Goal: Task Accomplishment & Management: Manage account settings

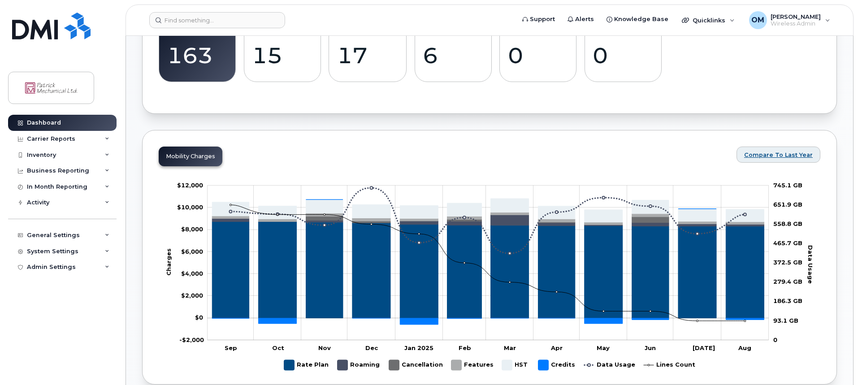
scroll to position [366, 0]
click at [791, 153] on span "Compare To Last Year" at bounding box center [778, 154] width 69 height 9
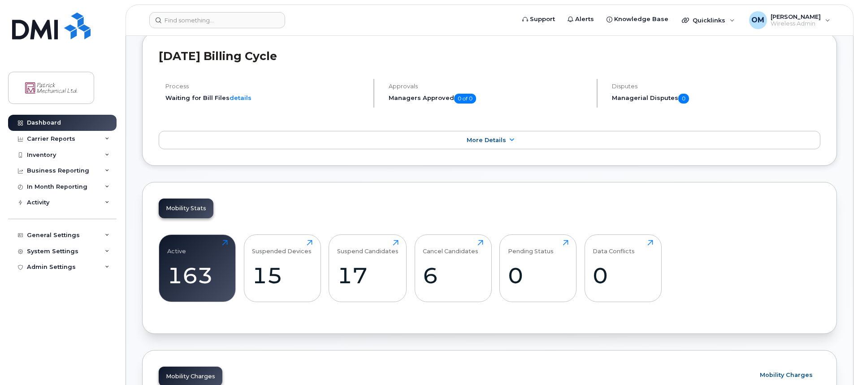
scroll to position [145, 0]
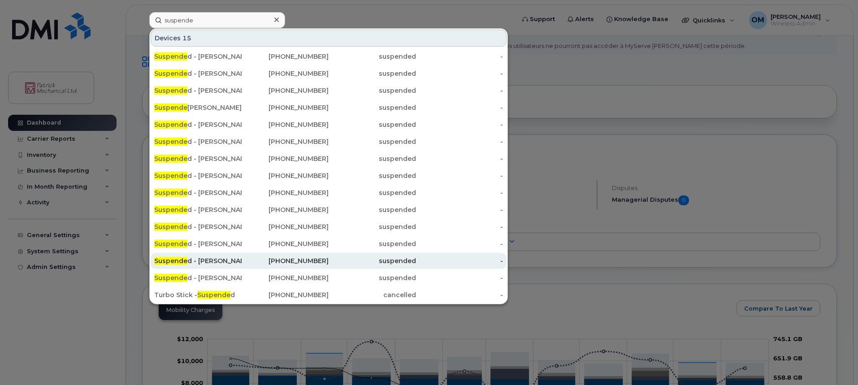
scroll to position [44, 0]
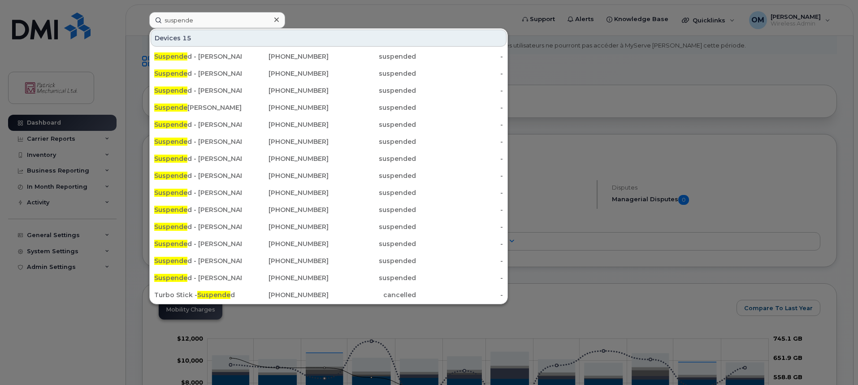
type input "suspende"
click at [327, 16] on div at bounding box center [429, 192] width 858 height 385
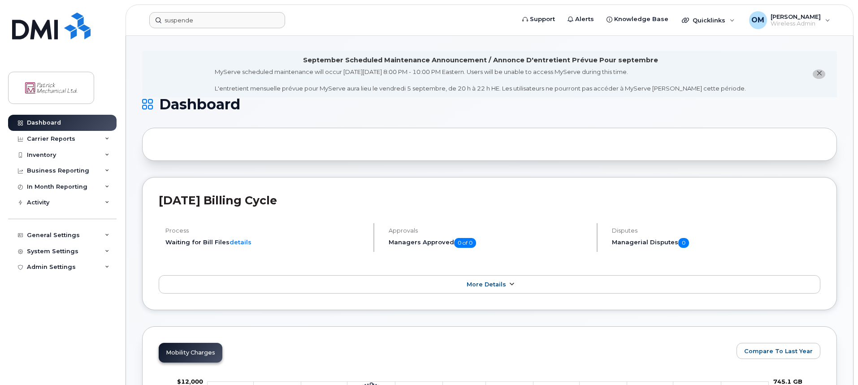
scroll to position [0, 0]
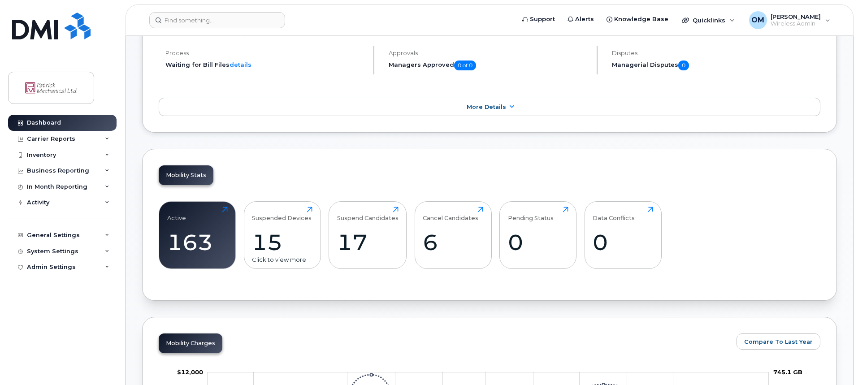
scroll to position [179, 0]
click at [286, 244] on div "15" at bounding box center [282, 242] width 61 height 26
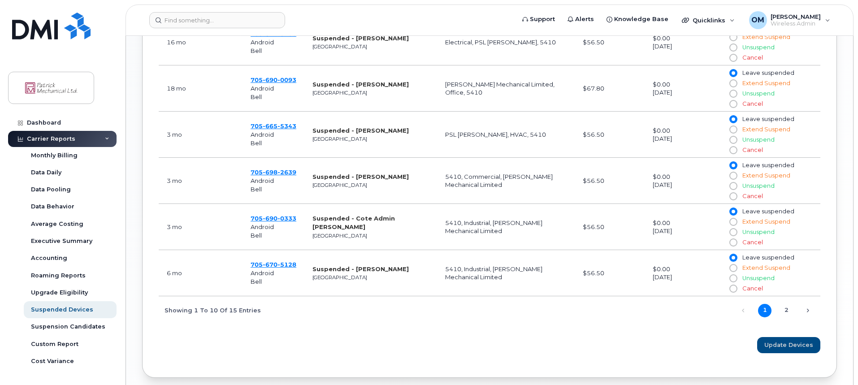
scroll to position [627, 0]
click at [787, 312] on link "2" at bounding box center [786, 309] width 13 height 13
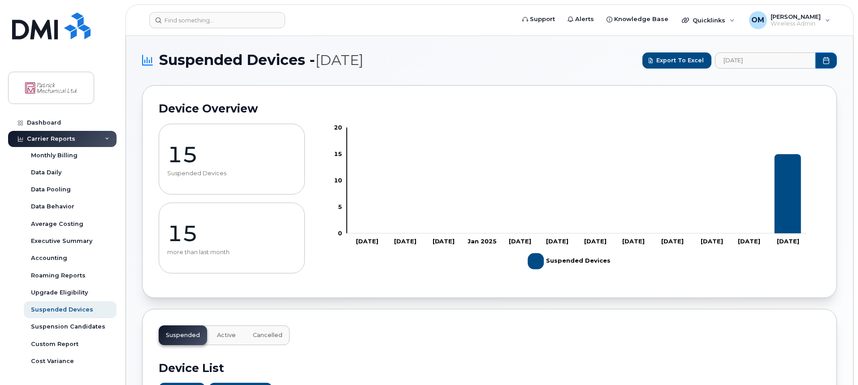
scroll to position [0, 0]
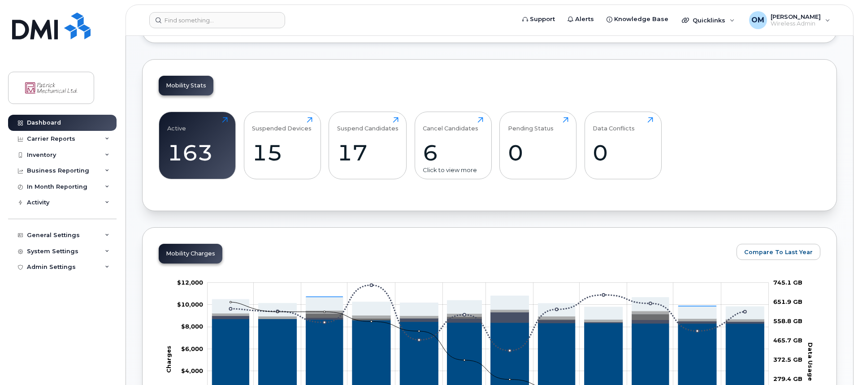
scroll to position [269, 0]
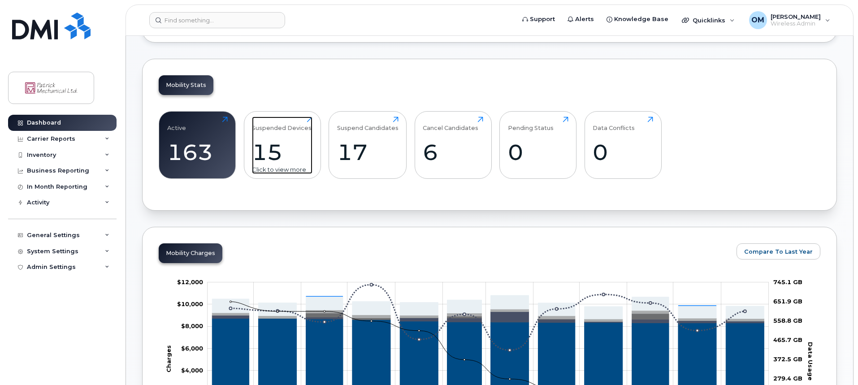
click at [281, 148] on div "15" at bounding box center [282, 152] width 61 height 26
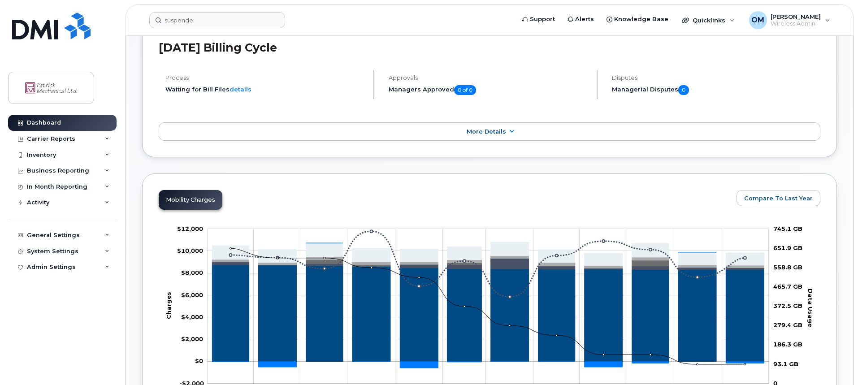
scroll to position [155, 0]
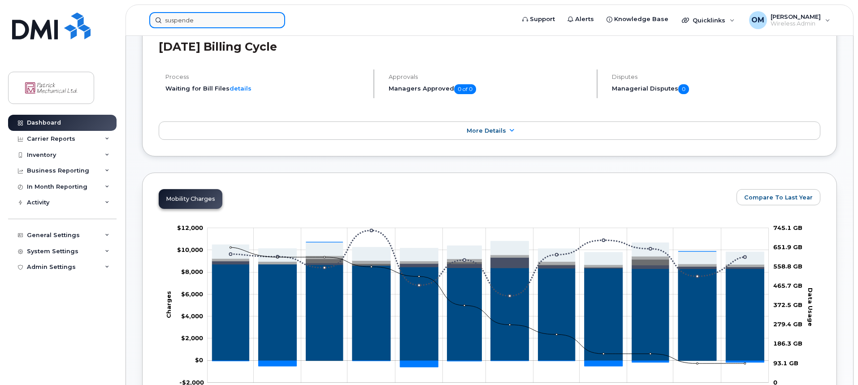
click at [207, 22] on input "suspende" at bounding box center [217, 20] width 136 height 16
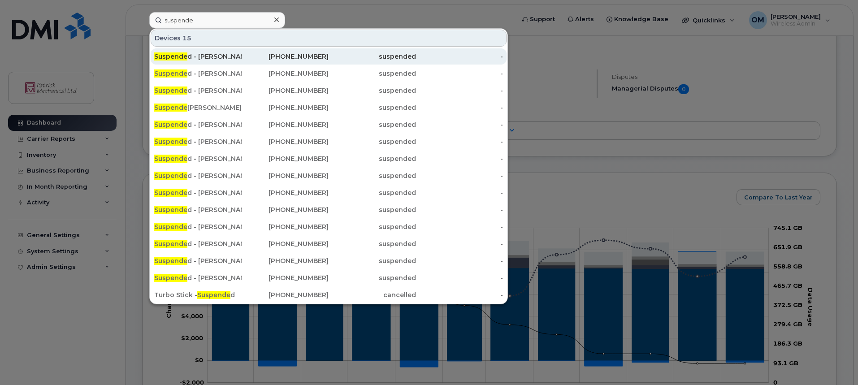
click at [214, 59] on div "Suspende d - Peter Tilley" at bounding box center [197, 56] width 87 height 9
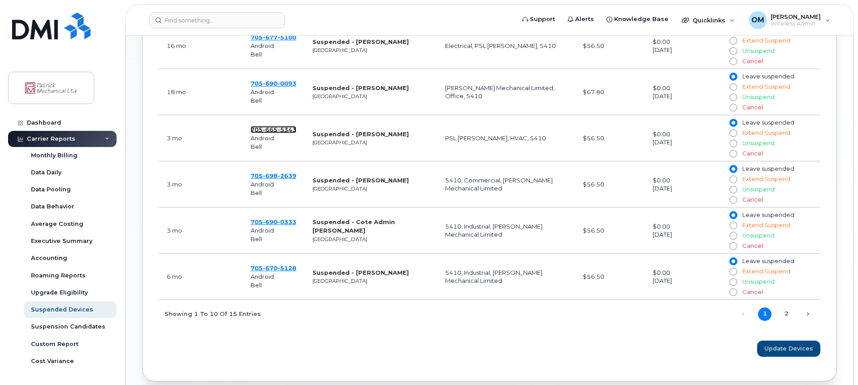
scroll to position [623, 0]
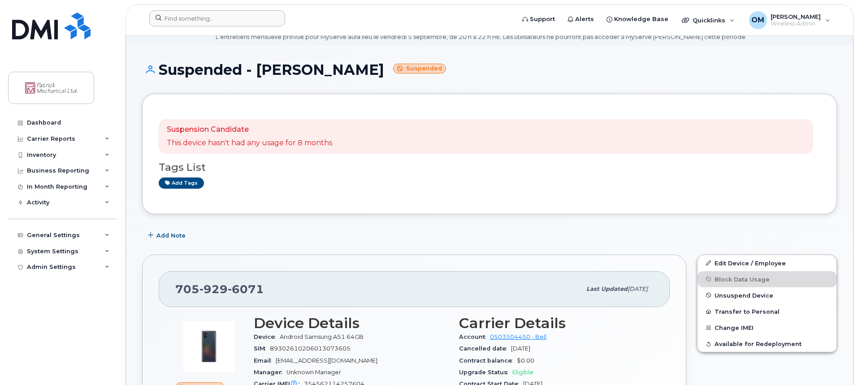
scroll to position [36, 0]
click at [185, 16] on input at bounding box center [217, 18] width 136 height 16
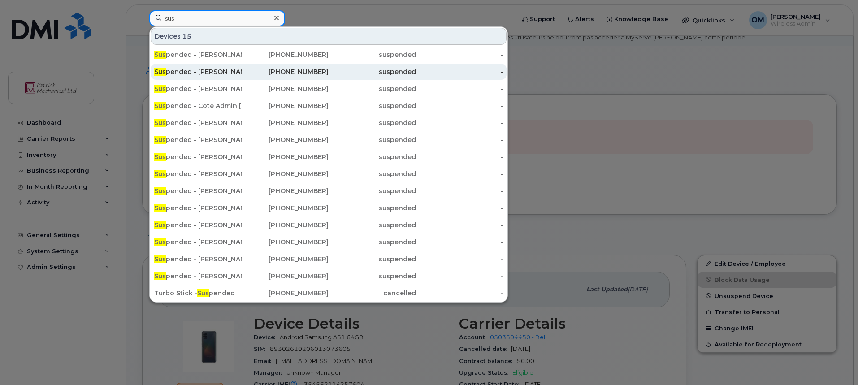
type input "sus"
click at [190, 72] on div "Sus pended - Chad Nelles" at bounding box center [197, 71] width 87 height 9
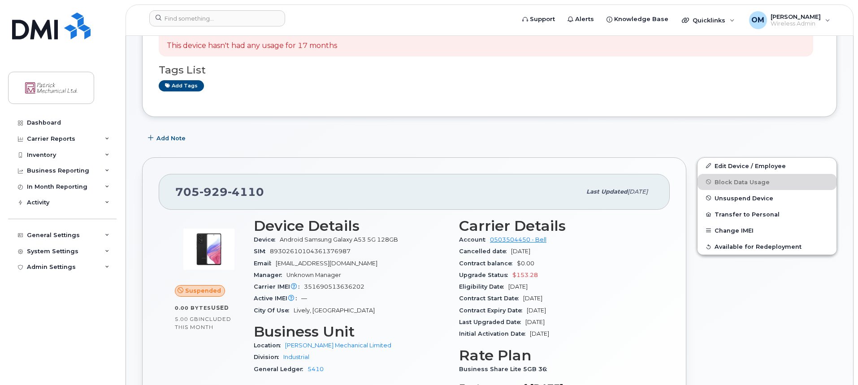
scroll to position [134, 0]
click at [202, 19] on input at bounding box center [217, 18] width 136 height 16
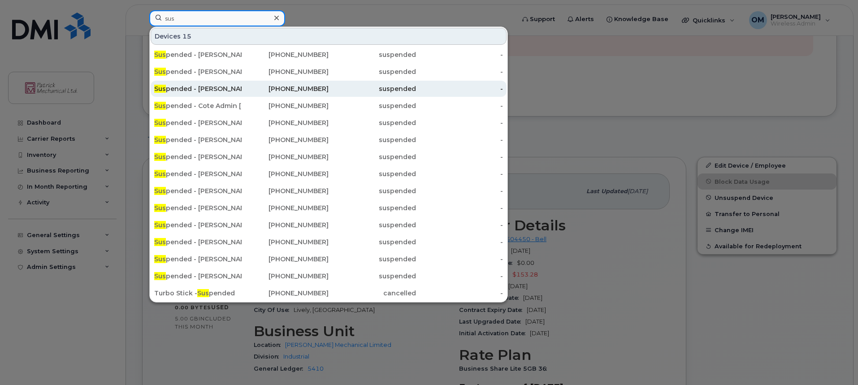
type input "sus"
click at [193, 92] on div "Sus pended - [PERSON_NAME]" at bounding box center [197, 88] width 87 height 9
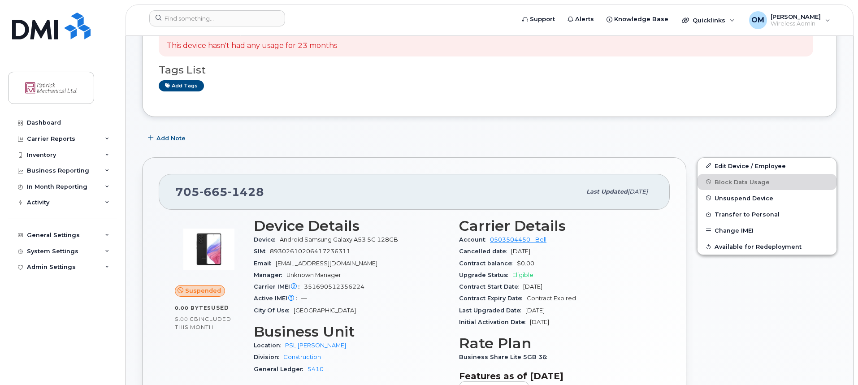
scroll to position [134, 0]
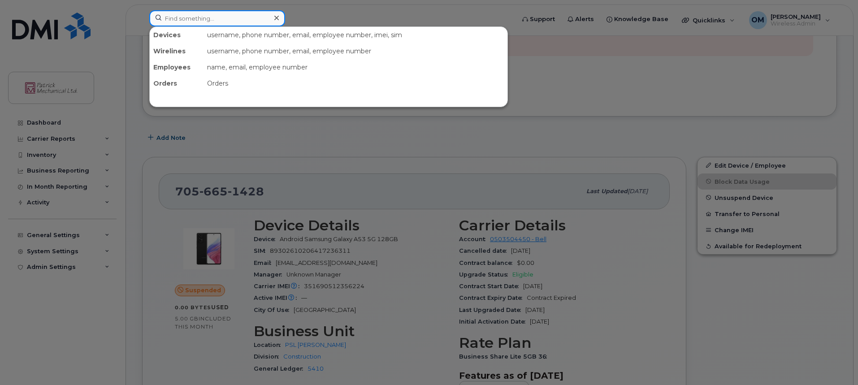
click at [185, 19] on input at bounding box center [217, 18] width 136 height 16
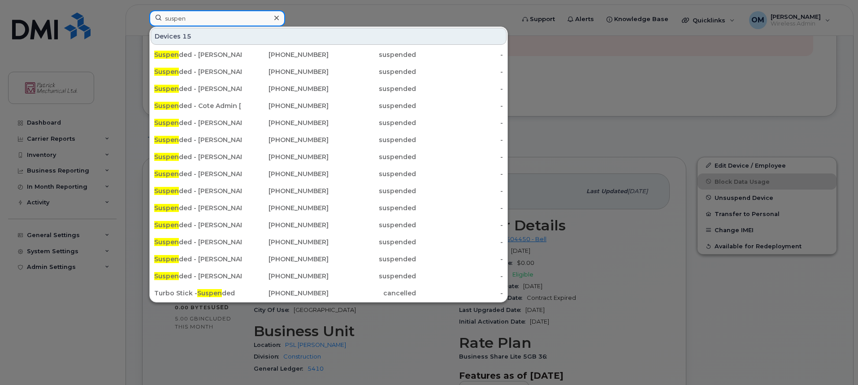
type input "suspen"
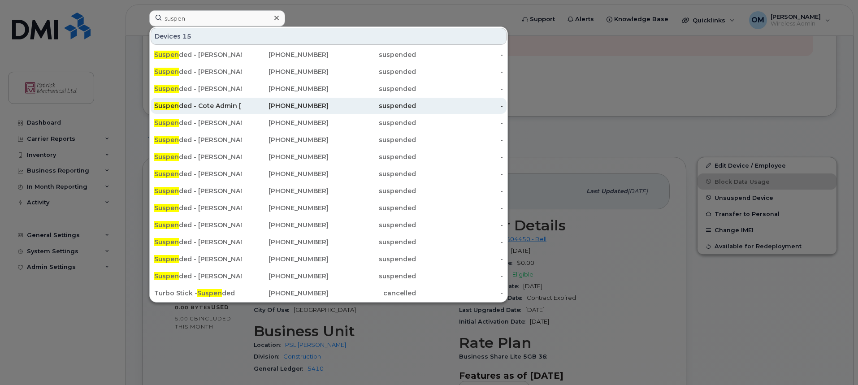
click at [205, 108] on div "Suspen ded - Cote Admin Melissa Newcombe" at bounding box center [197, 105] width 87 height 9
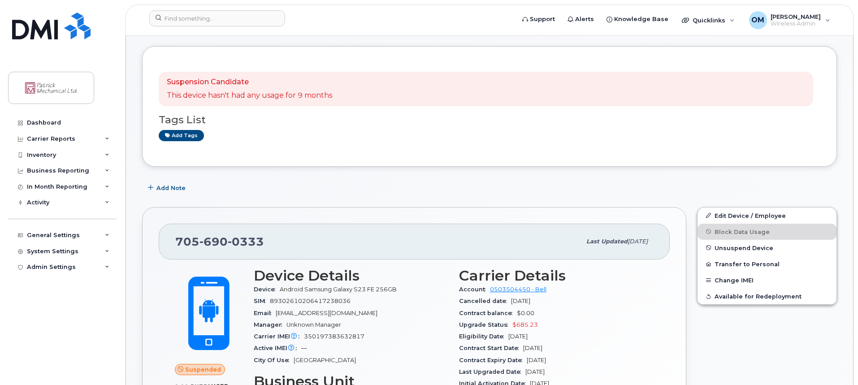
scroll to position [83, 0]
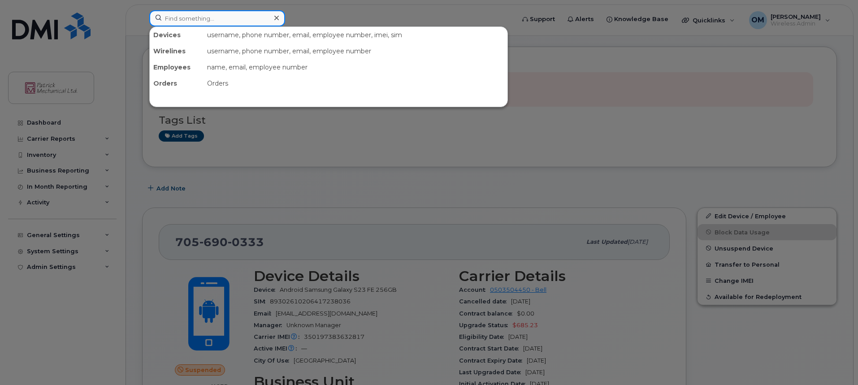
click at [195, 22] on input at bounding box center [217, 18] width 136 height 16
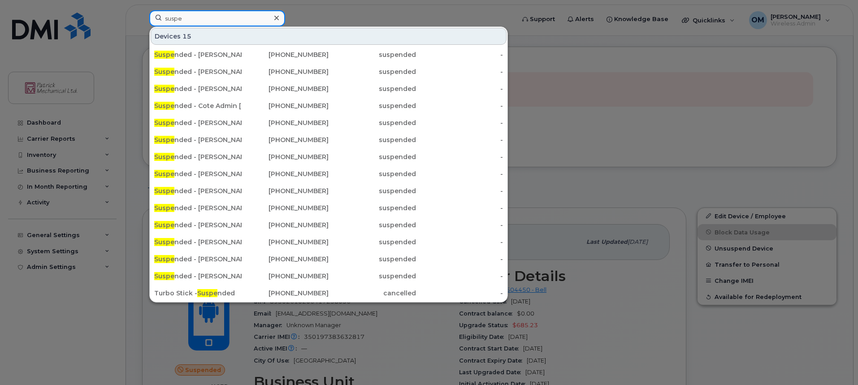
type input "suspe"
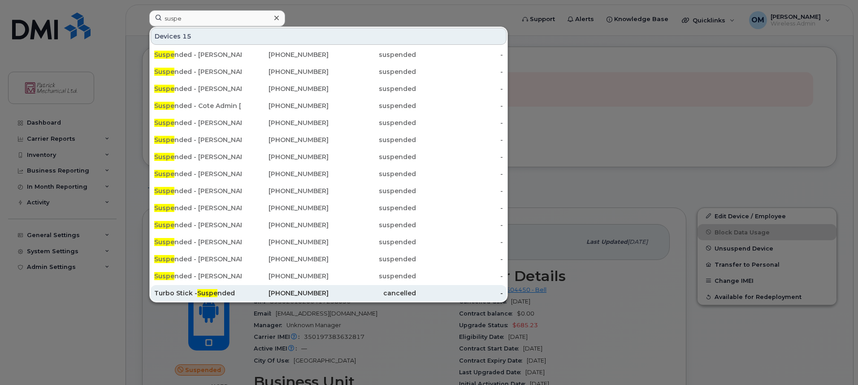
click at [242, 293] on div "705-698-8469" at bounding box center [285, 293] width 87 height 9
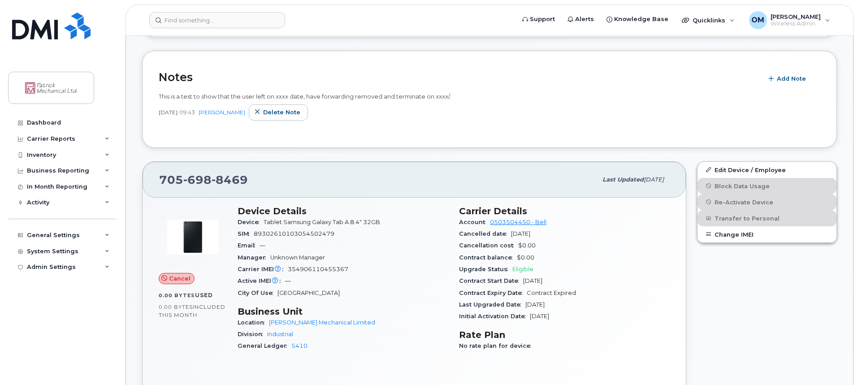
scroll to position [179, 0]
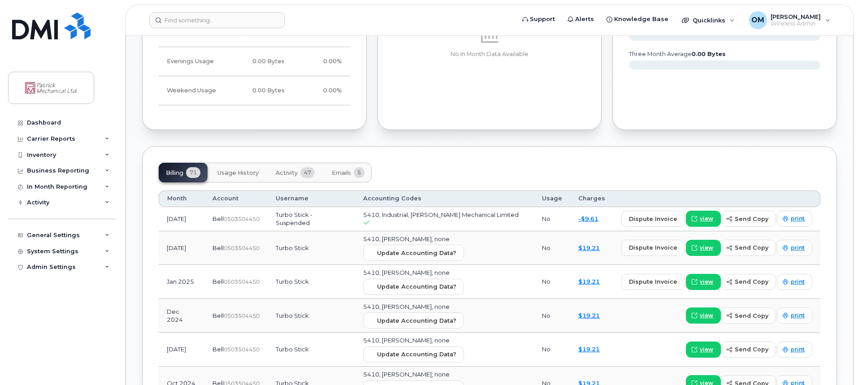
click at [296, 165] on button "Activity 47" at bounding box center [295, 173] width 53 height 20
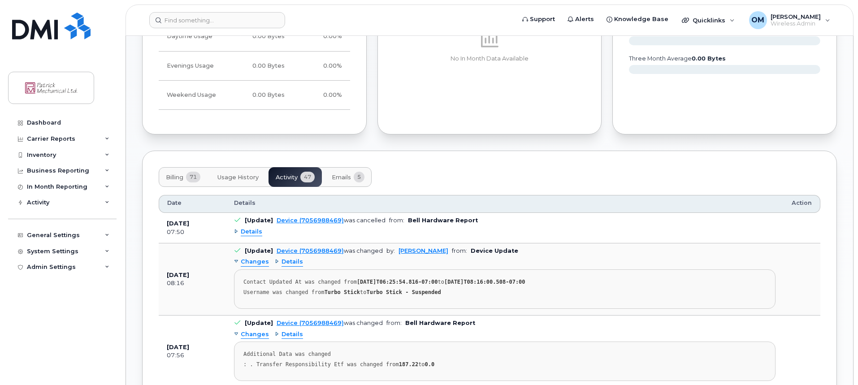
scroll to position [627, 0]
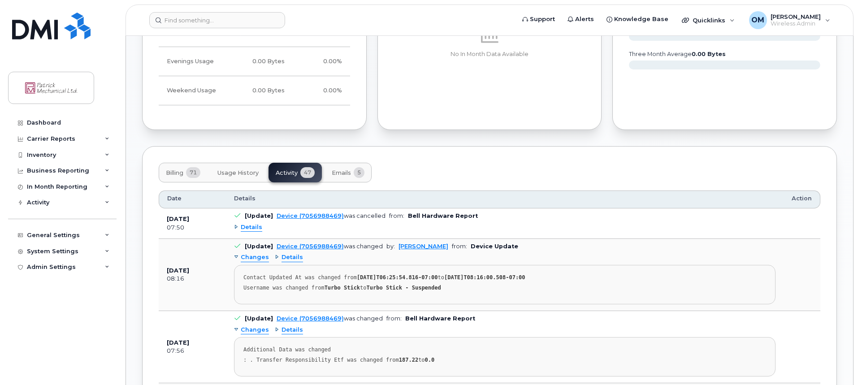
click at [242, 230] on span "Details" at bounding box center [252, 227] width 22 height 9
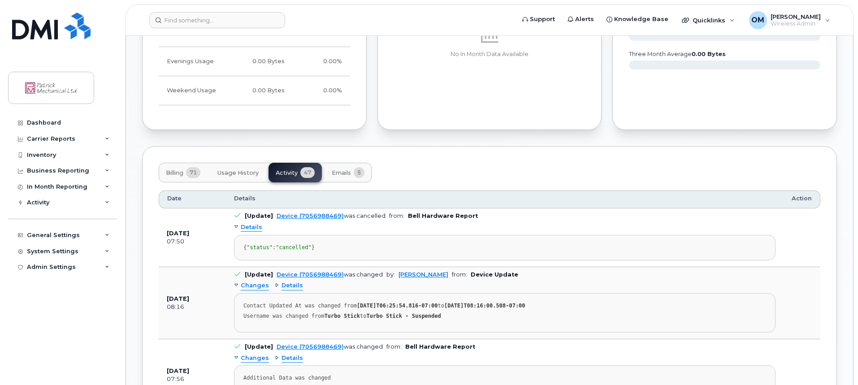
click at [249, 228] on span "Details" at bounding box center [252, 227] width 22 height 9
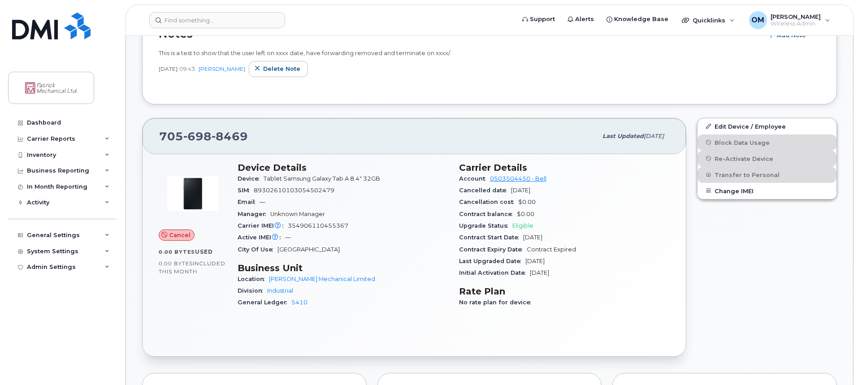
scroll to position [223, 0]
click at [725, 125] on link "Edit Device / Employee" at bounding box center [767, 125] width 139 height 16
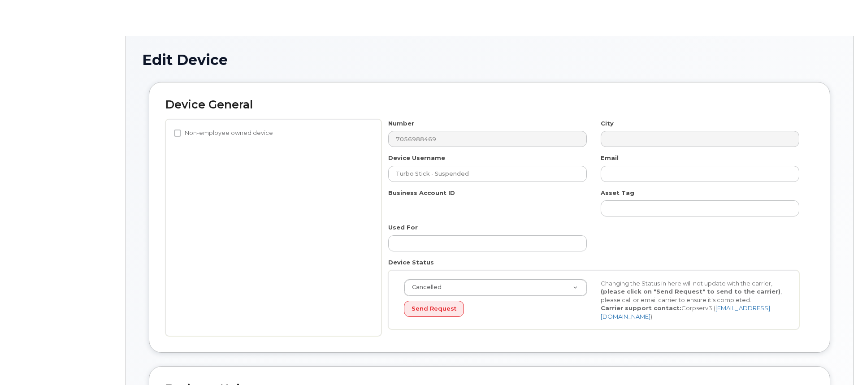
select select "163024"
select select "163029"
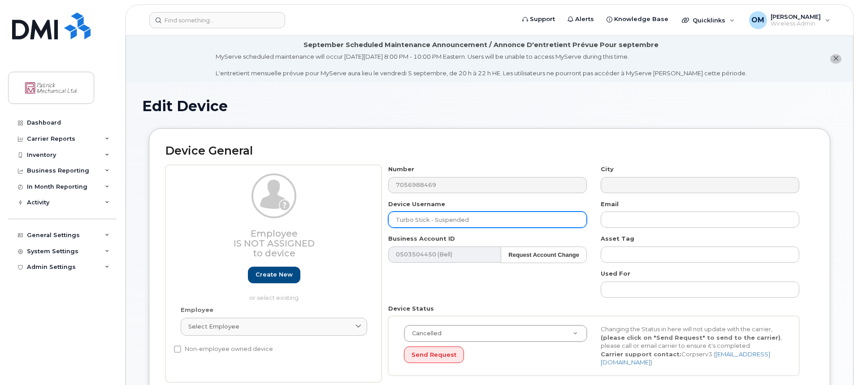
click at [483, 220] on input "Turbo Stick - Suspended" at bounding box center [487, 220] width 199 height 16
type input "Turbo Stick - Cancelled"
click at [556, 135] on div "Device General Employee Is not assigned to device Create new or select existing…" at bounding box center [489, 263] width 681 height 271
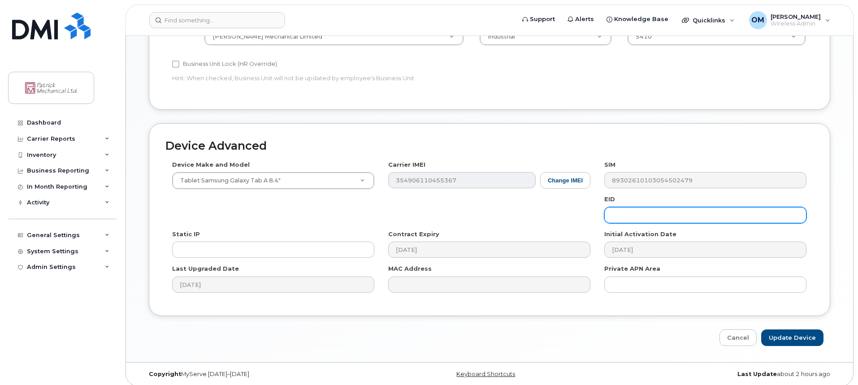
scroll to position [446, 0]
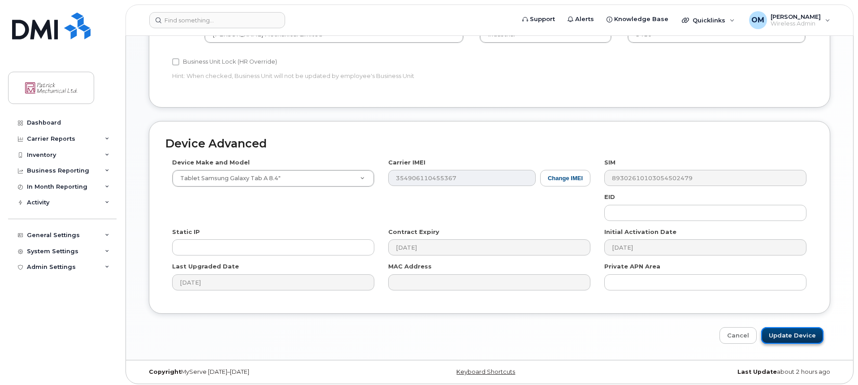
click at [800, 333] on input "Update Device" at bounding box center [792, 335] width 62 height 17
type input "Saving..."
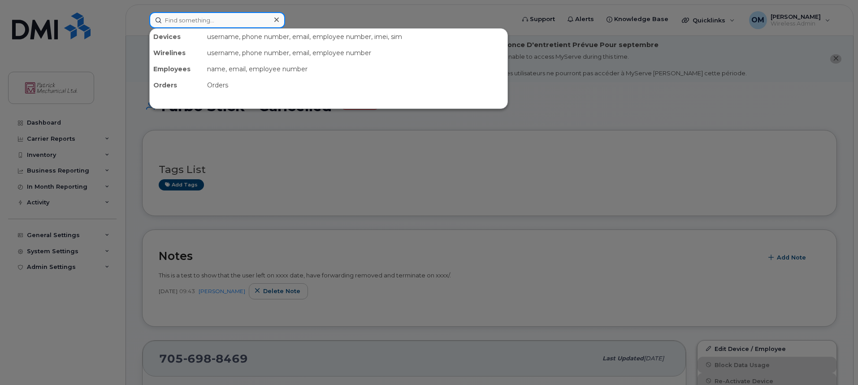
click at [172, 22] on input at bounding box center [217, 20] width 136 height 16
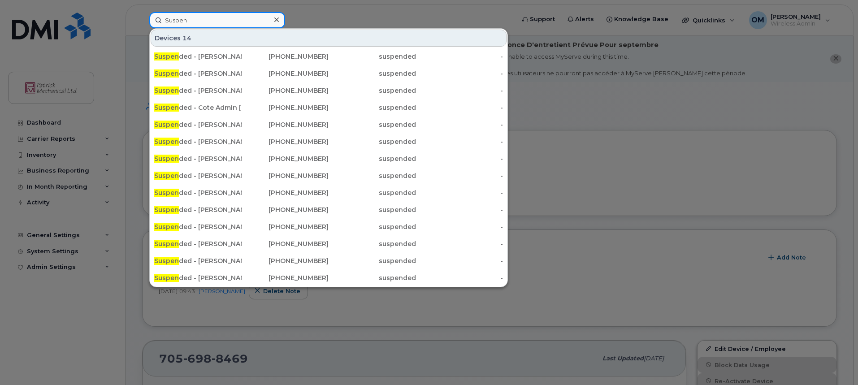
type input "Suspen"
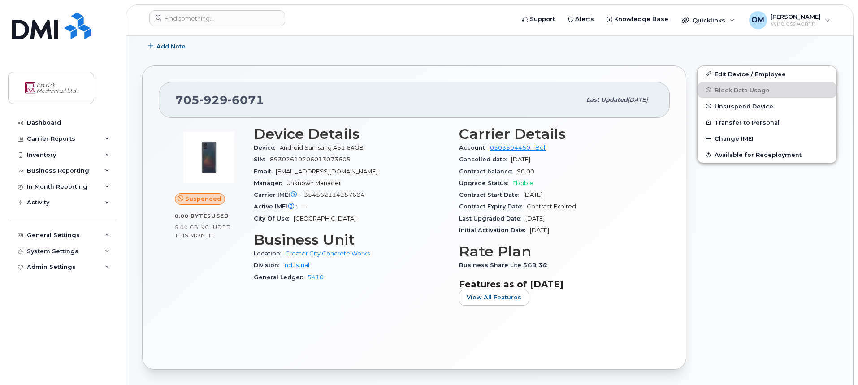
scroll to position [225, 0]
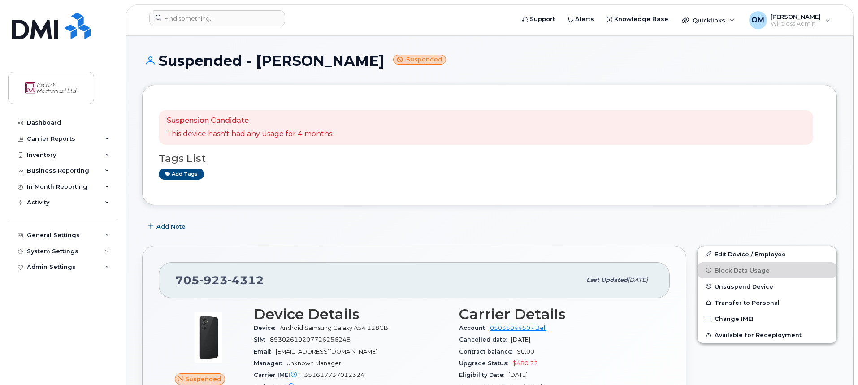
scroll to position [45, 0]
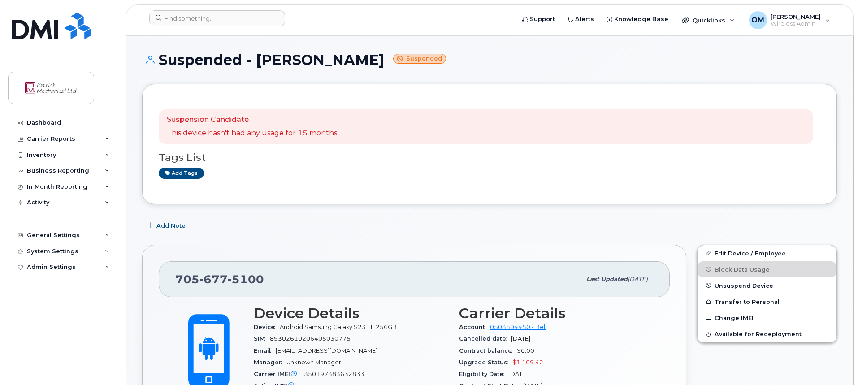
scroll to position [45, 0]
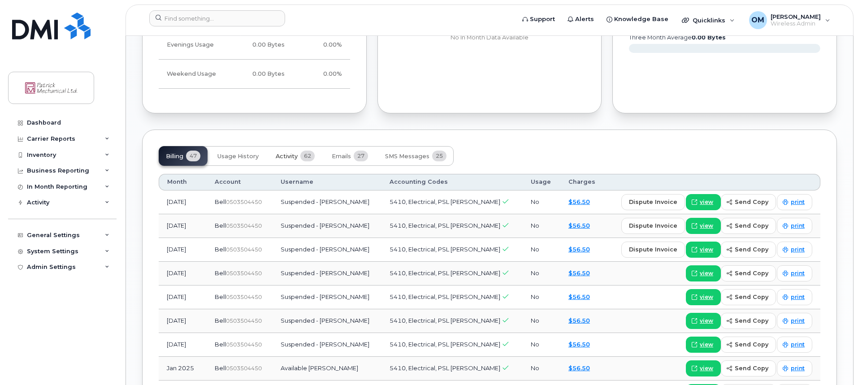
click at [284, 160] on span "Activity" at bounding box center [287, 156] width 22 height 7
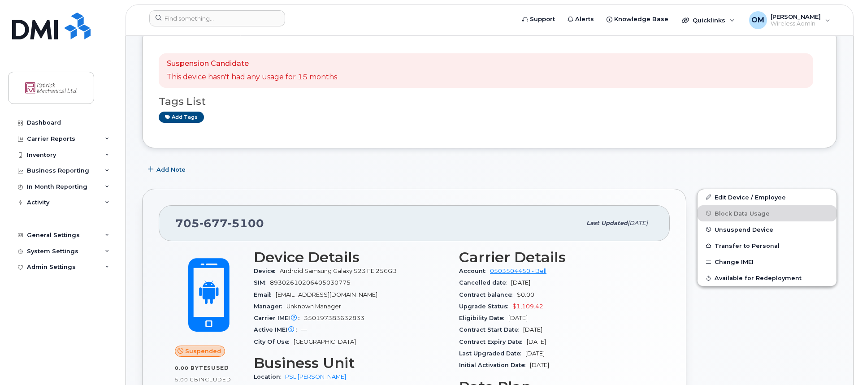
scroll to position [0, 0]
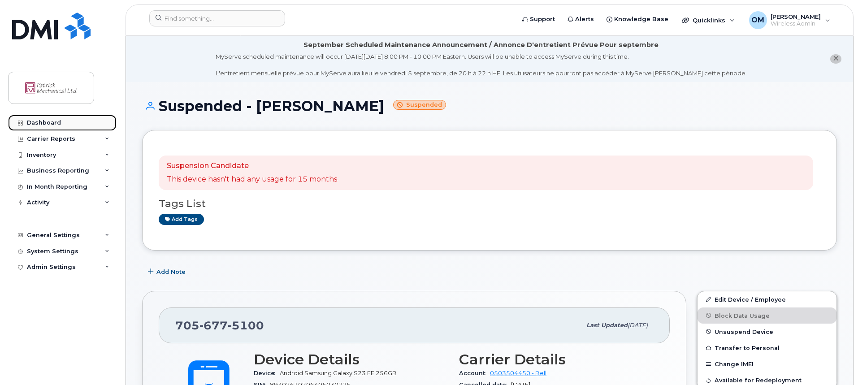
click at [55, 119] on link "Dashboard" at bounding box center [62, 123] width 108 height 16
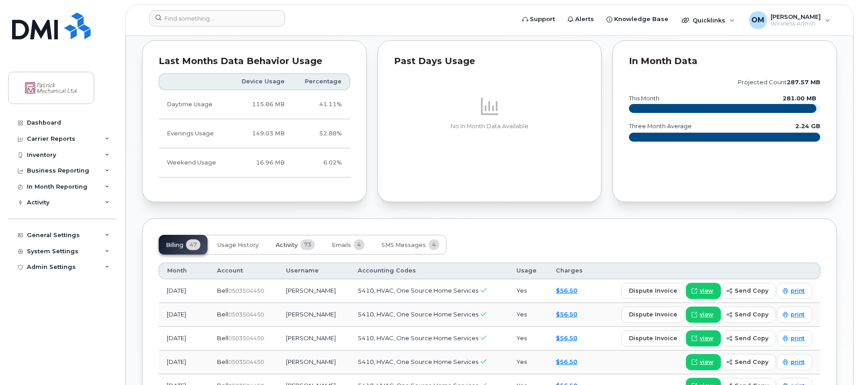
scroll to position [537, 0]
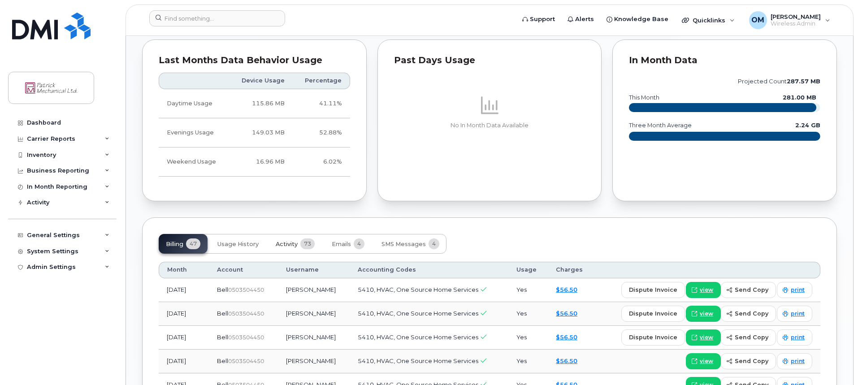
click at [302, 244] on span "73" at bounding box center [307, 243] width 14 height 11
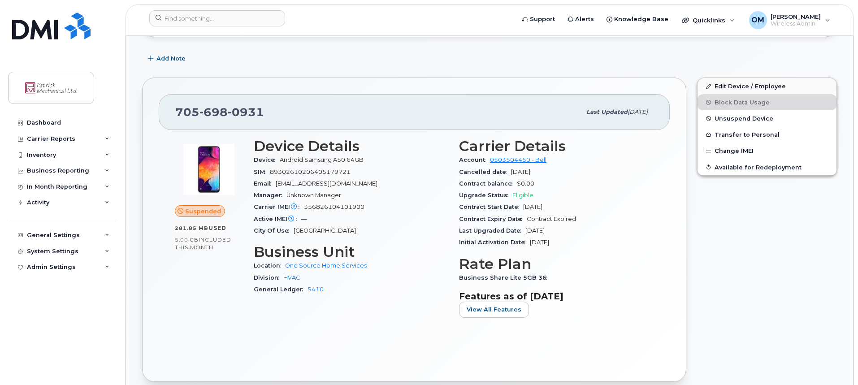
scroll to position [178, 0]
click at [731, 86] on link "Edit Device / Employee" at bounding box center [767, 86] width 139 height 16
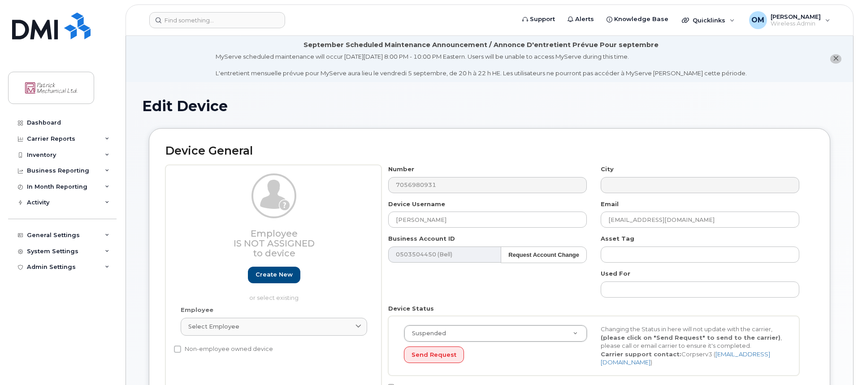
select select "163027"
select select "163032"
click at [458, 217] on input "George Pelletier" at bounding box center [487, 220] width 199 height 16
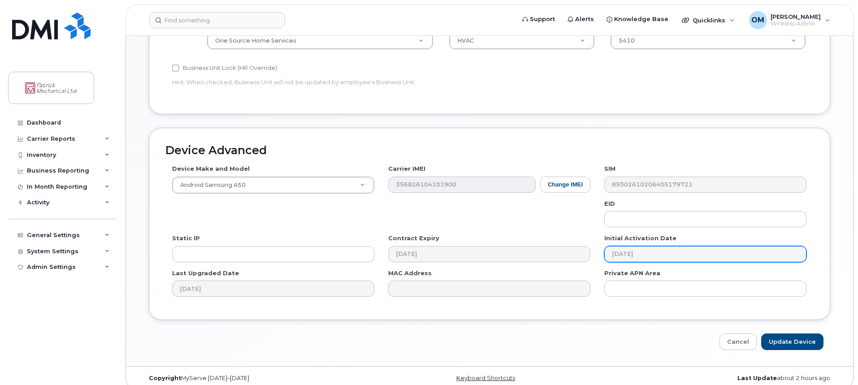
scroll to position [472, 0]
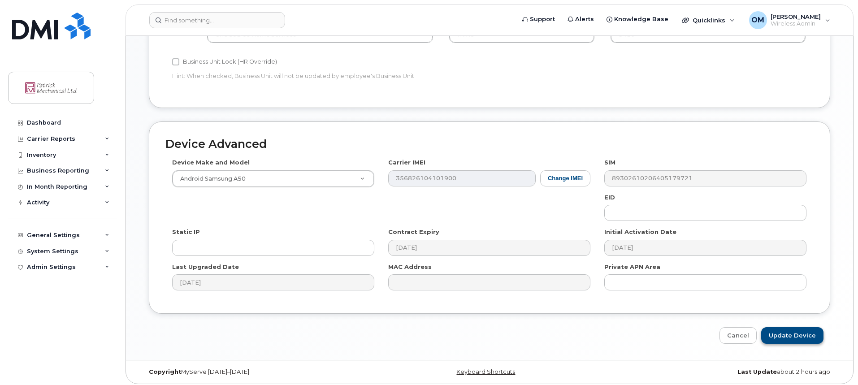
type input "George Pelletier - Suspended"
click at [781, 332] on input "Update Device" at bounding box center [792, 335] width 62 height 17
type input "Saving..."
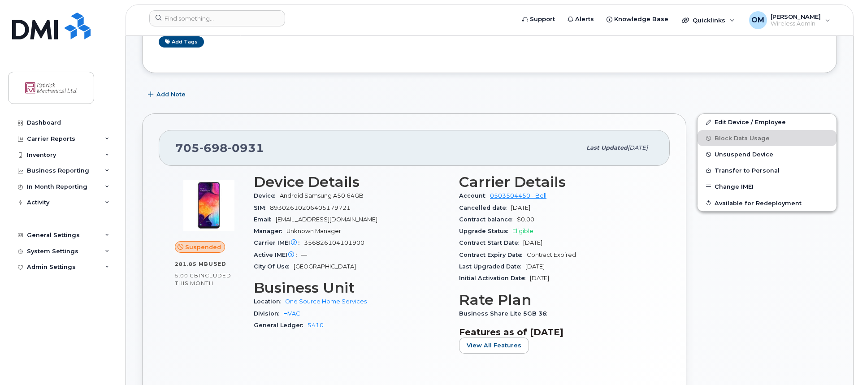
scroll to position [143, 0]
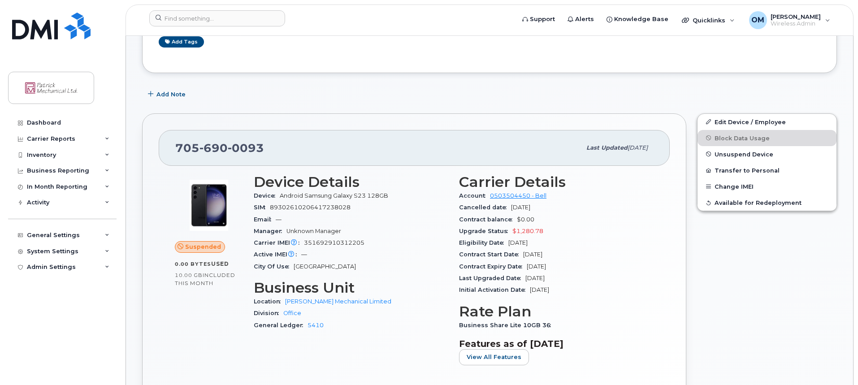
scroll to position [178, 0]
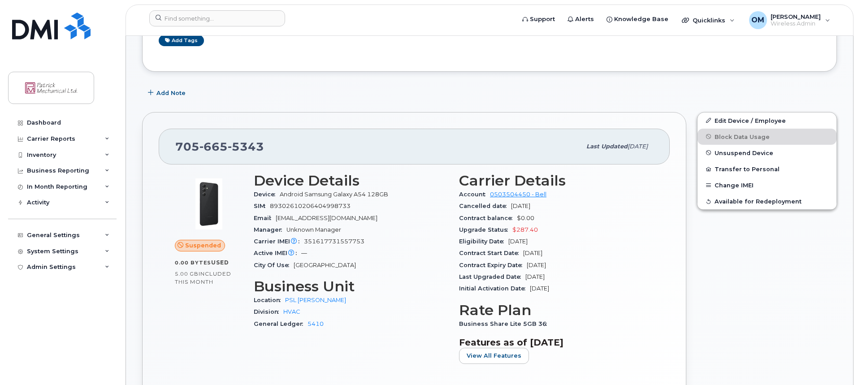
scroll to position [179, 0]
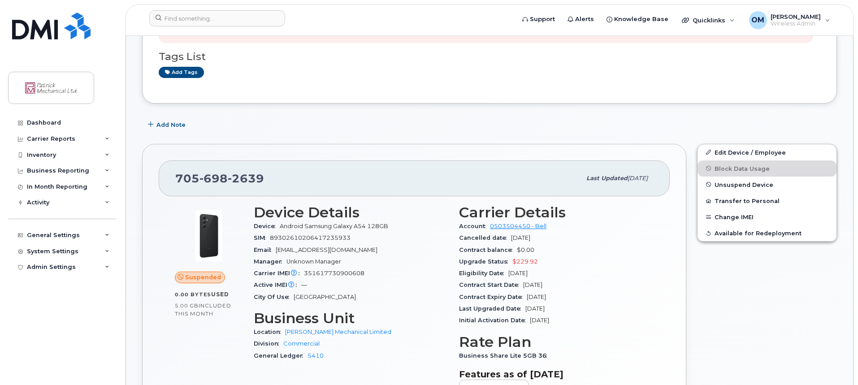
scroll to position [224, 0]
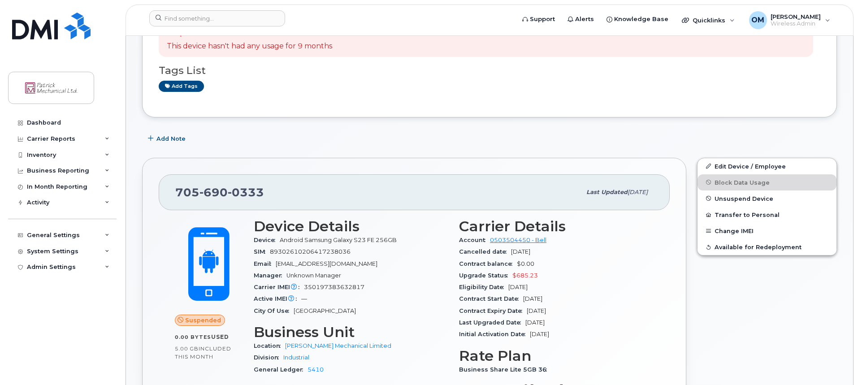
scroll to position [134, 0]
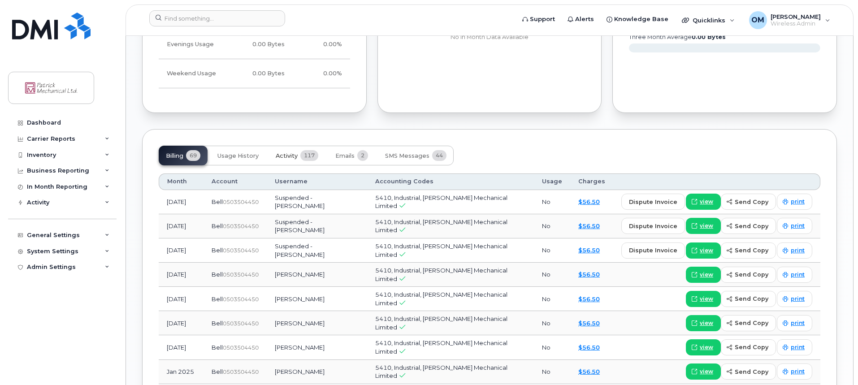
click at [306, 153] on span "117" at bounding box center [309, 155] width 18 height 11
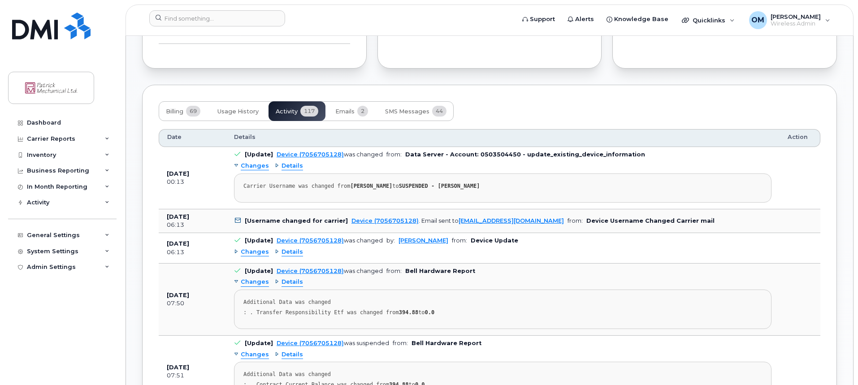
scroll to position [717, 0]
click at [254, 253] on span "Changes" at bounding box center [255, 251] width 28 height 9
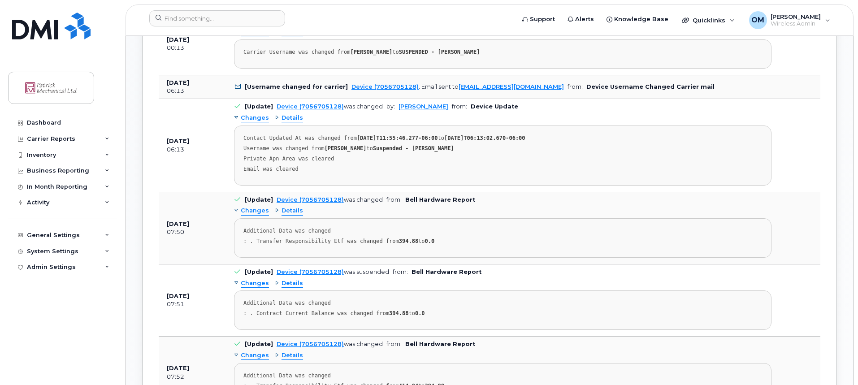
scroll to position [851, 0]
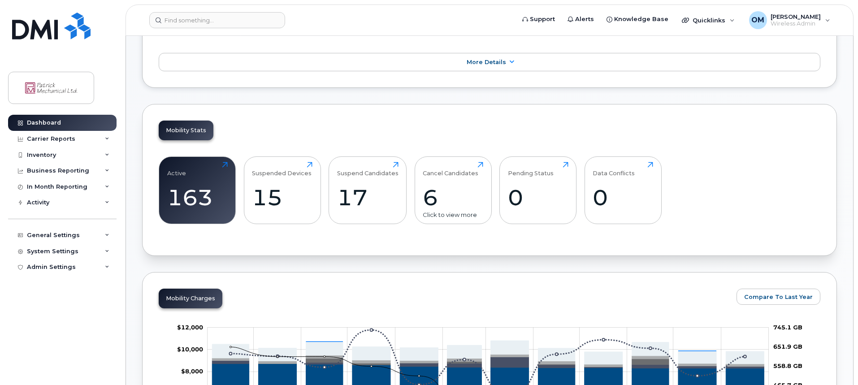
scroll to position [224, 0]
click at [448, 179] on div "Cancel Candidates 6 Click to view more" at bounding box center [453, 189] width 61 height 57
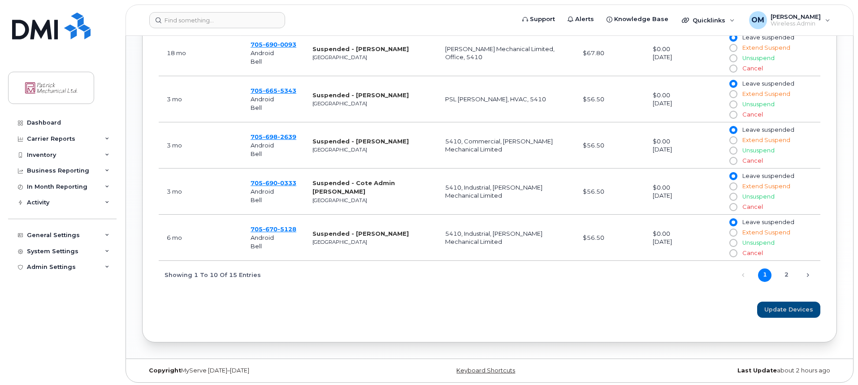
scroll to position [664, 0]
